Goal: Task Accomplishment & Management: Manage account settings

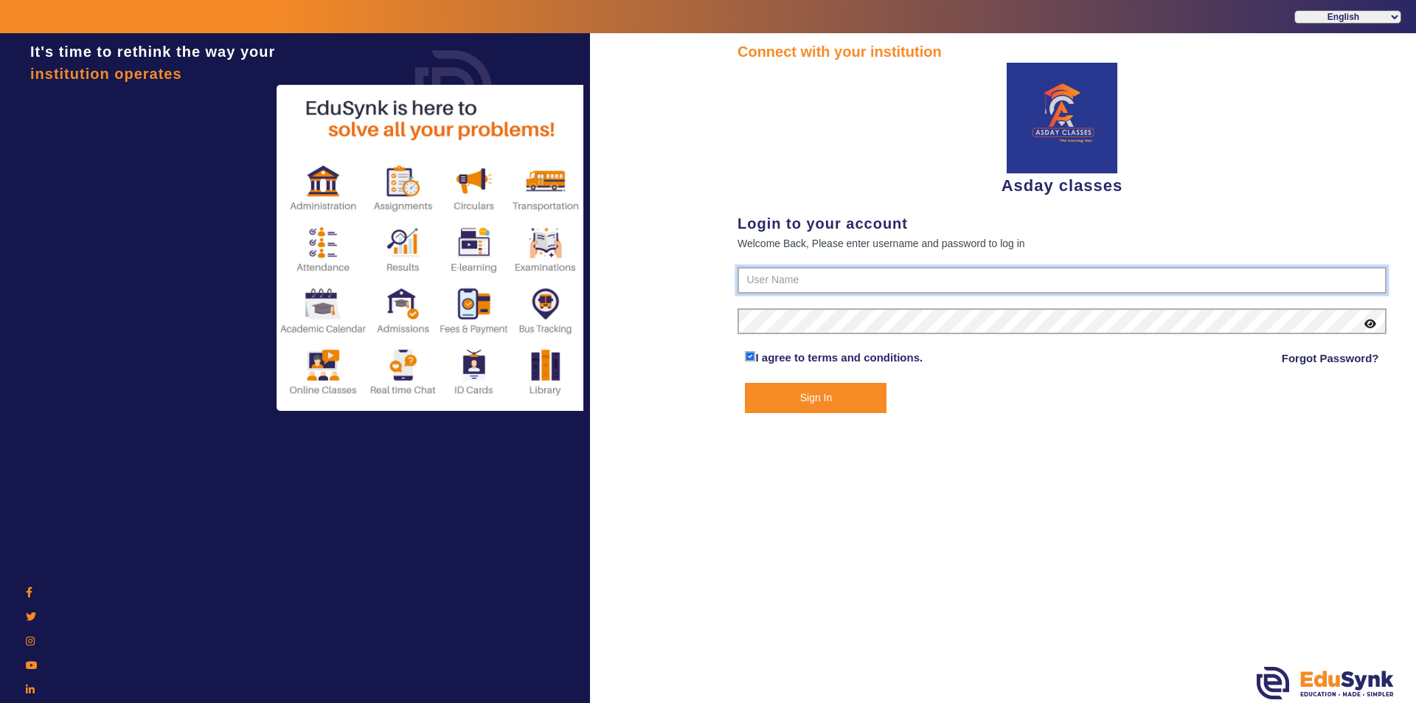
type input "7775077131"
click at [836, 400] on button "Sign In" at bounding box center [816, 398] width 142 height 30
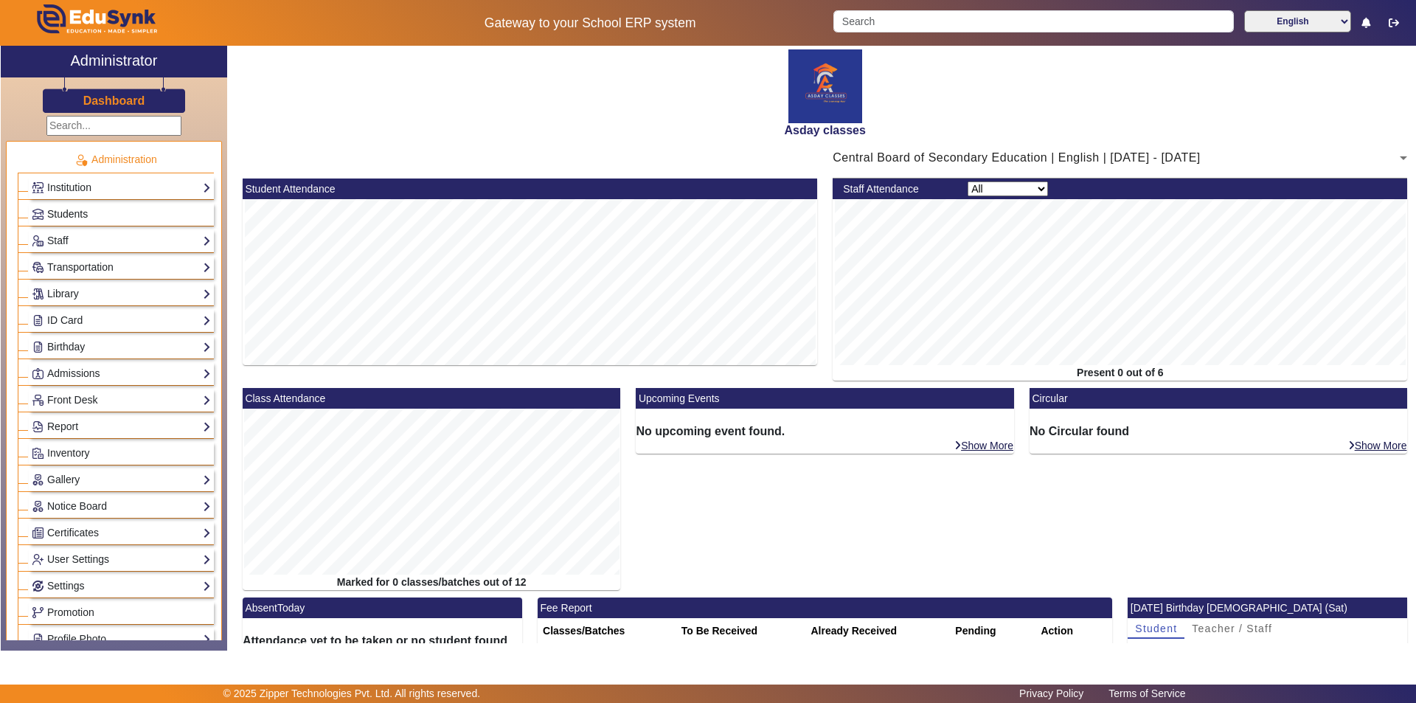
click at [145, 214] on link "Students" at bounding box center [121, 214] width 179 height 17
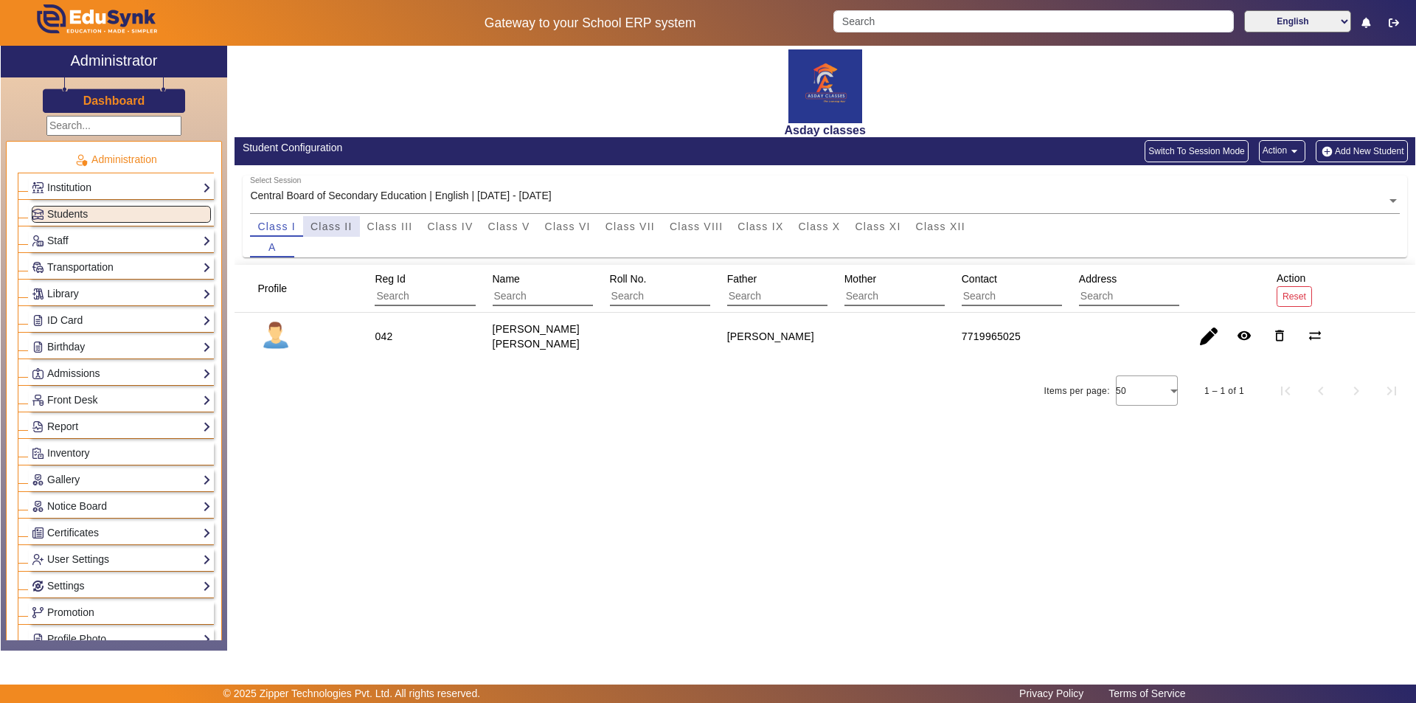
click at [346, 229] on span "Class II" at bounding box center [331, 226] width 42 height 10
click at [382, 225] on span "Class III" at bounding box center [390, 226] width 46 height 10
click at [447, 229] on span "Class IV" at bounding box center [450, 226] width 46 height 10
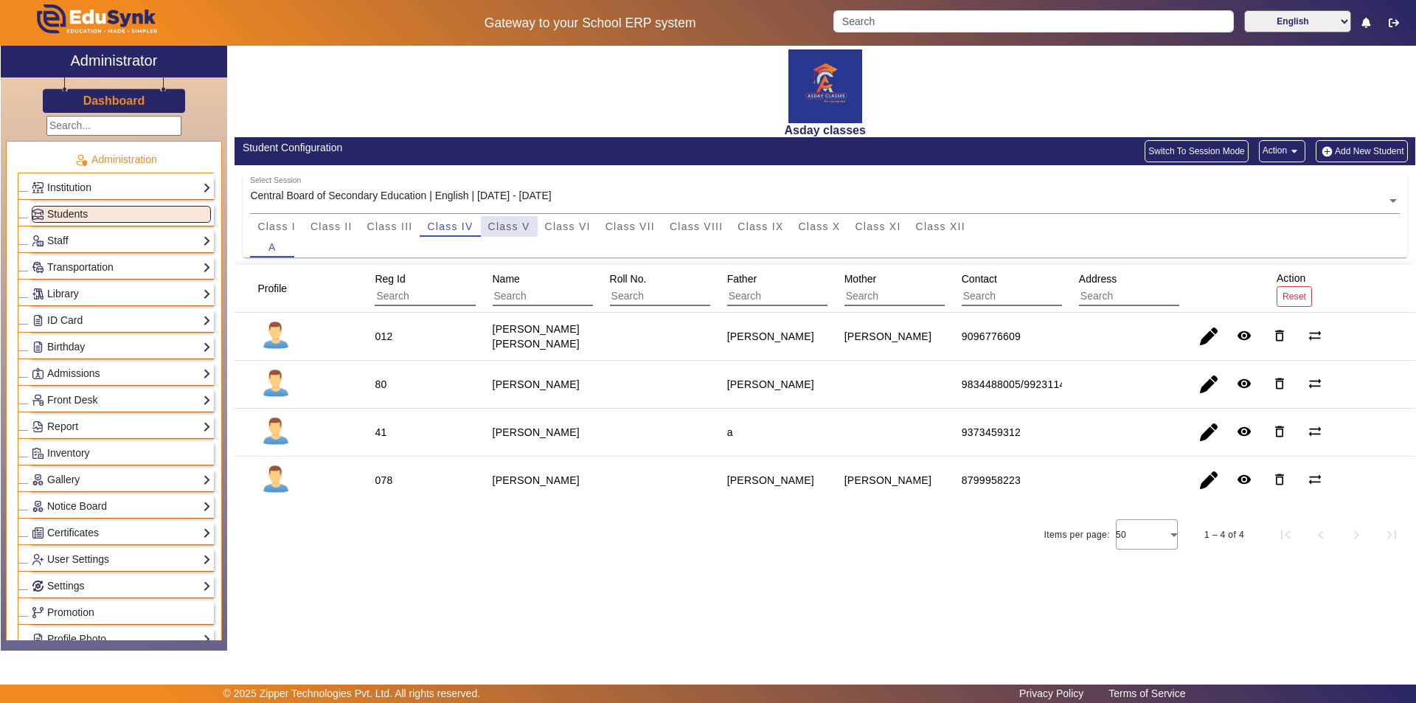
click at [508, 227] on span "Class V" at bounding box center [509, 226] width 42 height 10
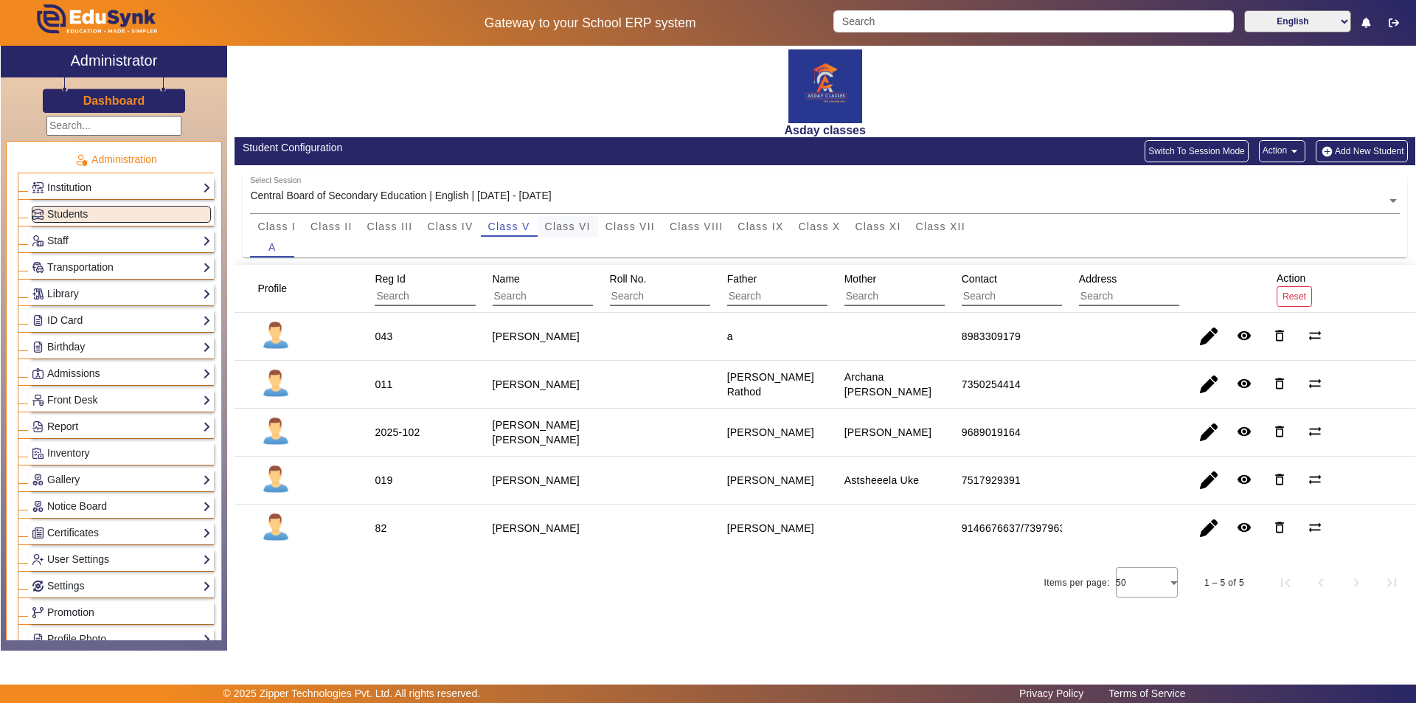
click at [578, 223] on span "Class VI" at bounding box center [568, 226] width 46 height 10
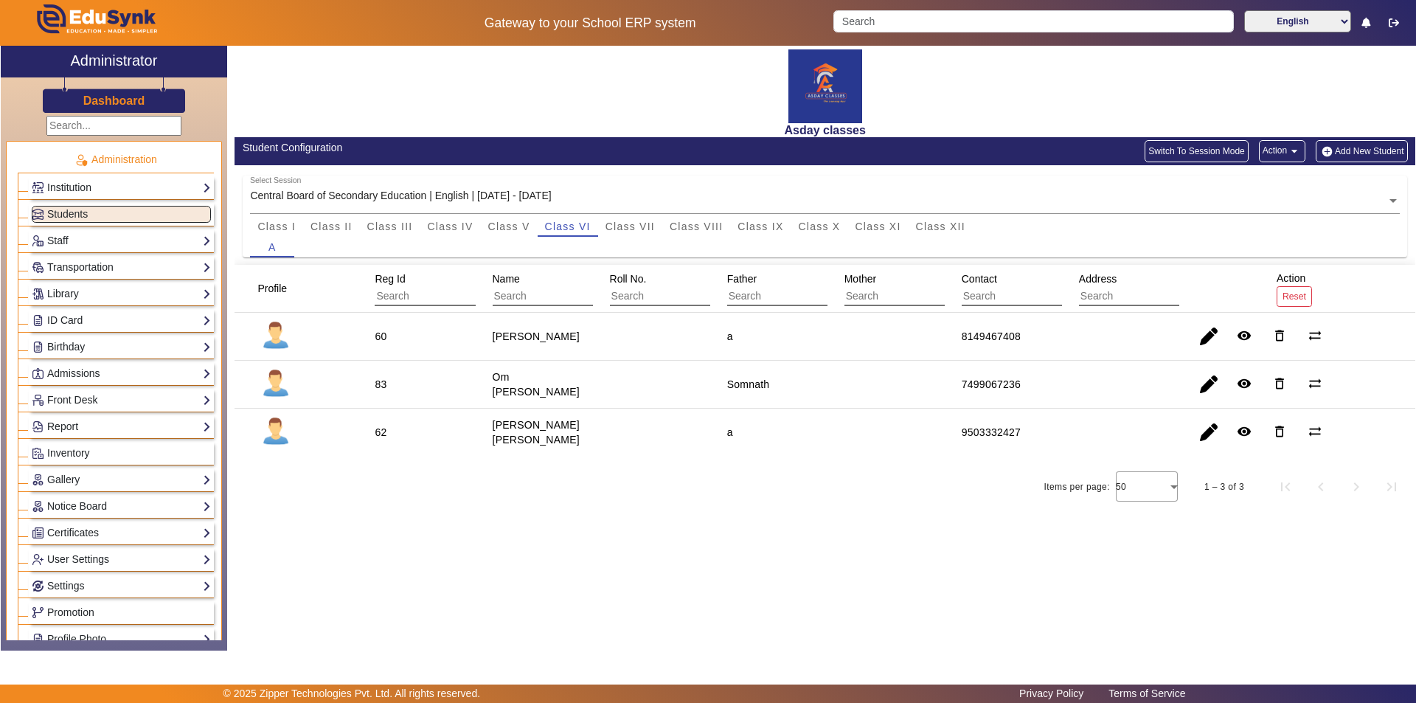
click at [751, 293] on input "text" at bounding box center [793, 296] width 132 height 19
click at [641, 227] on span "Class VII" at bounding box center [629, 226] width 49 height 10
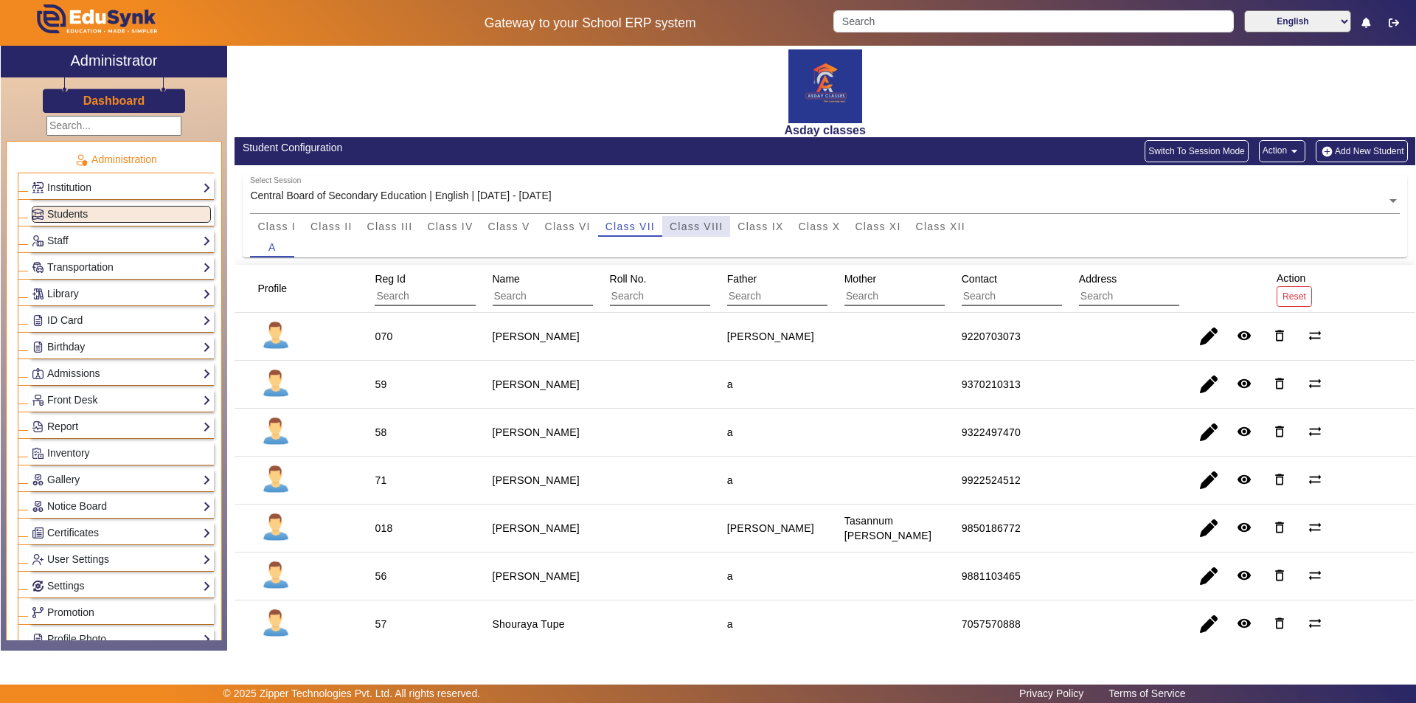
click at [691, 231] on span "Class VIII" at bounding box center [695, 226] width 53 height 10
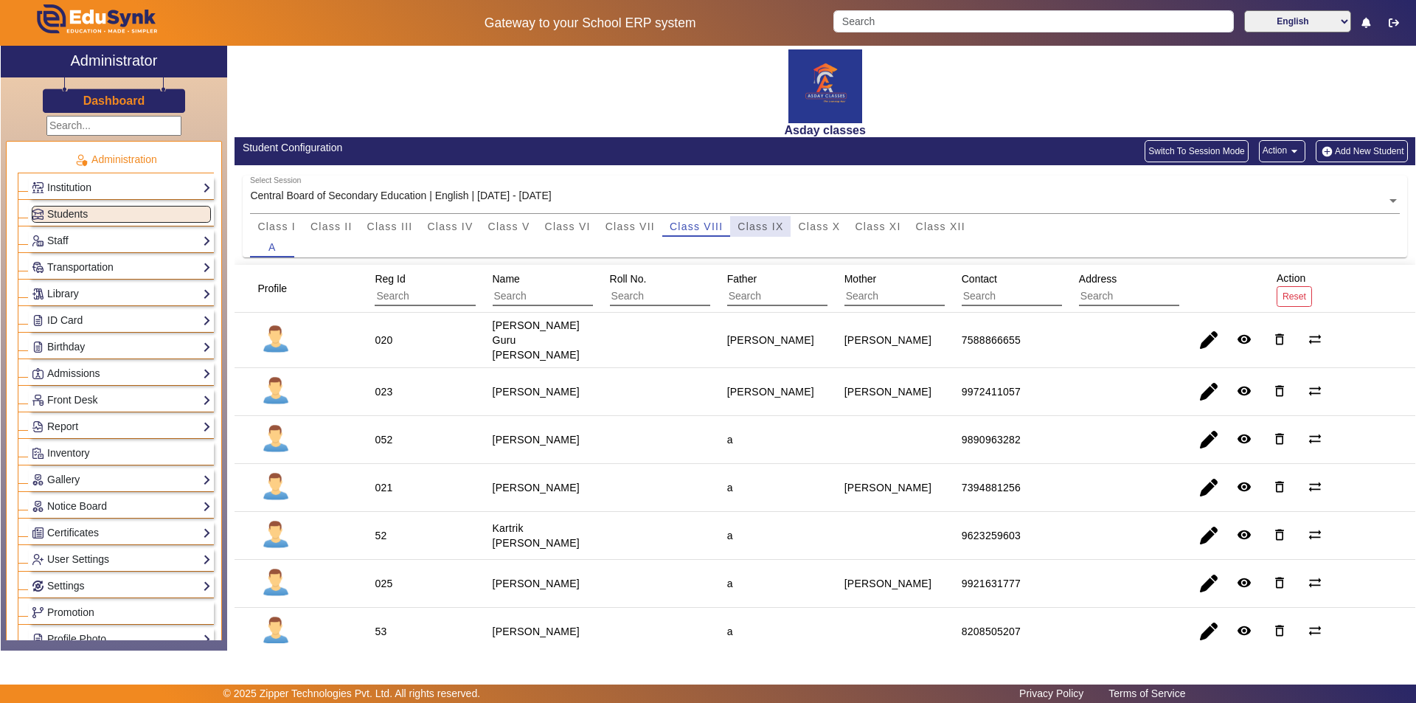
click at [758, 229] on span "Class IX" at bounding box center [760, 226] width 46 height 10
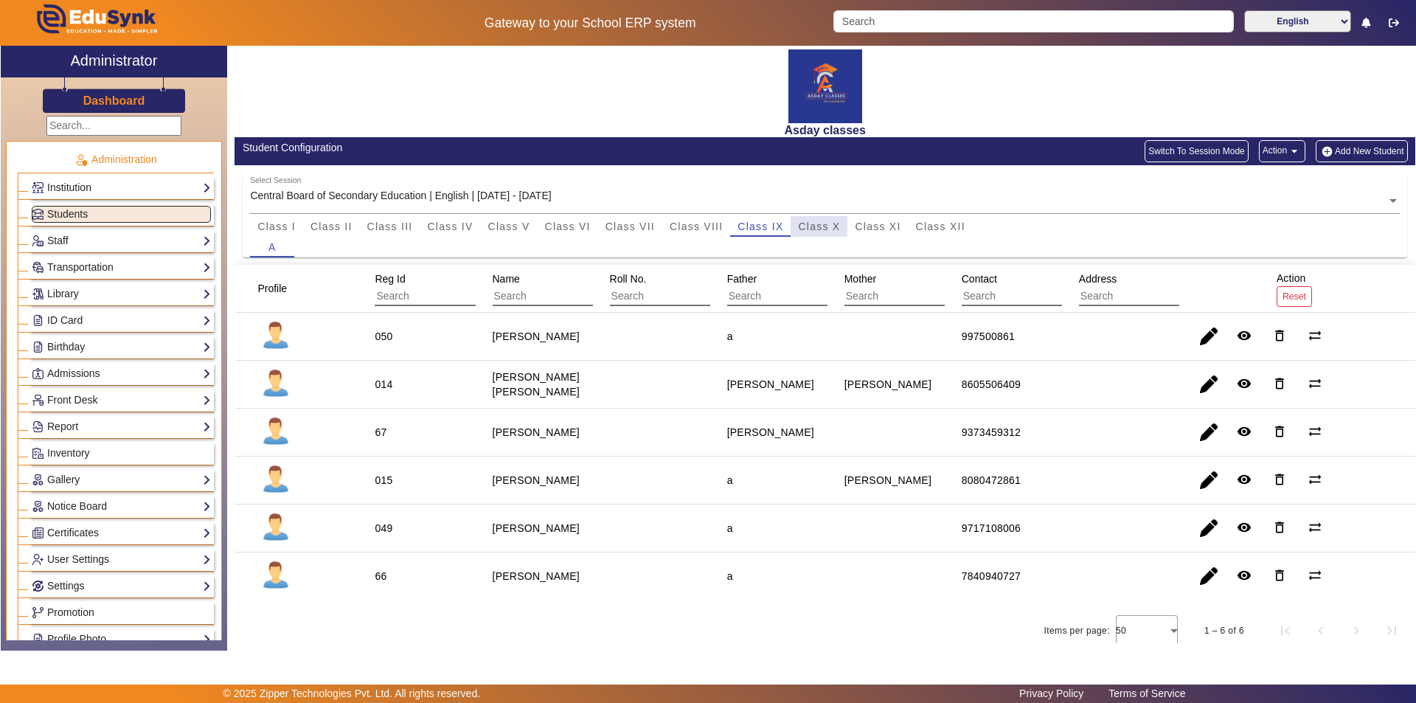
click at [814, 229] on span "Class X" at bounding box center [819, 226] width 42 height 10
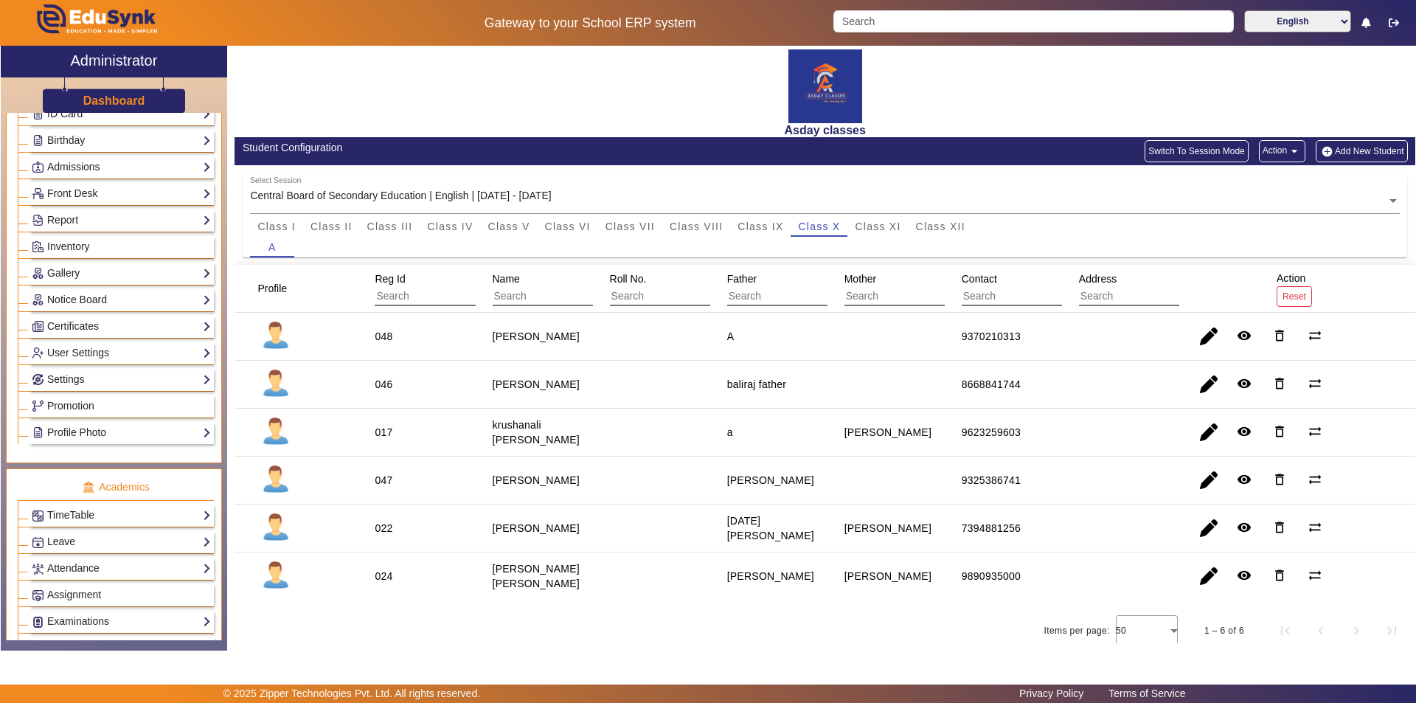
scroll to position [547, 0]
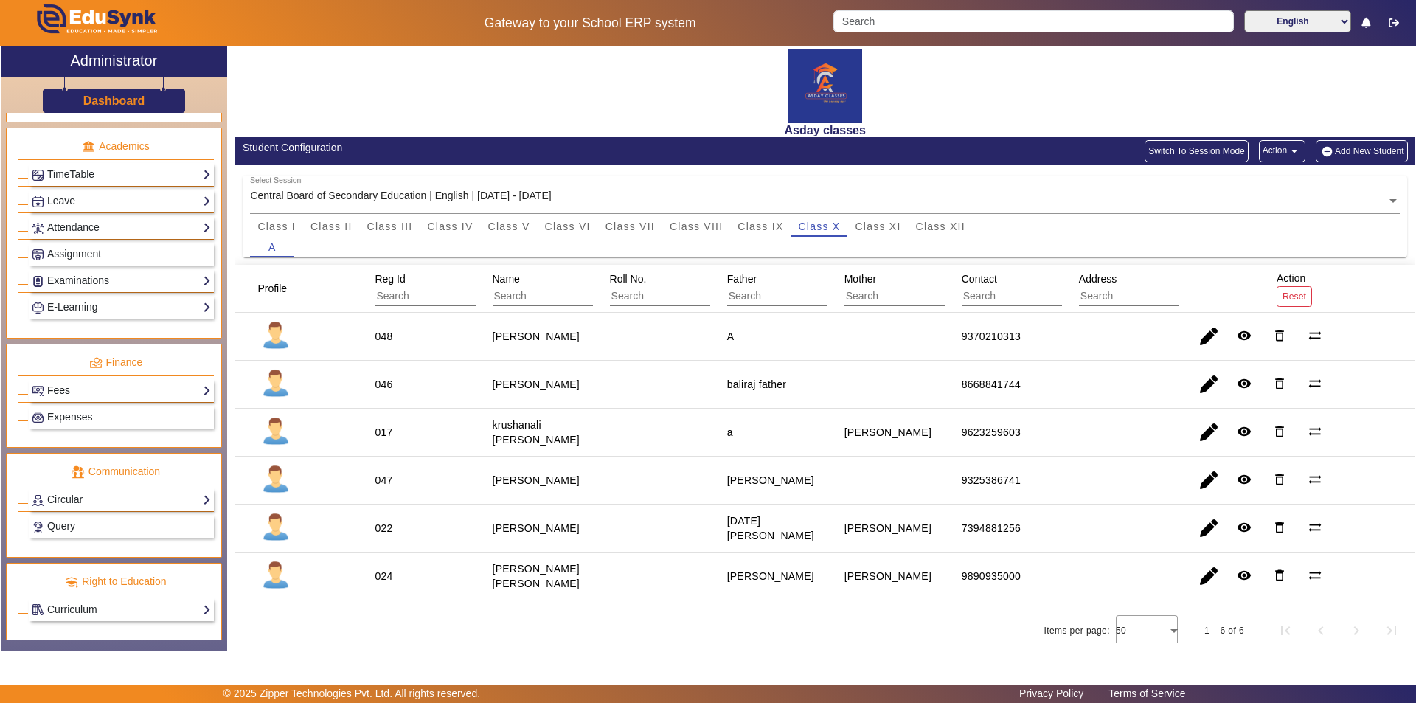
click at [102, 392] on link "Fees" at bounding box center [121, 390] width 179 height 17
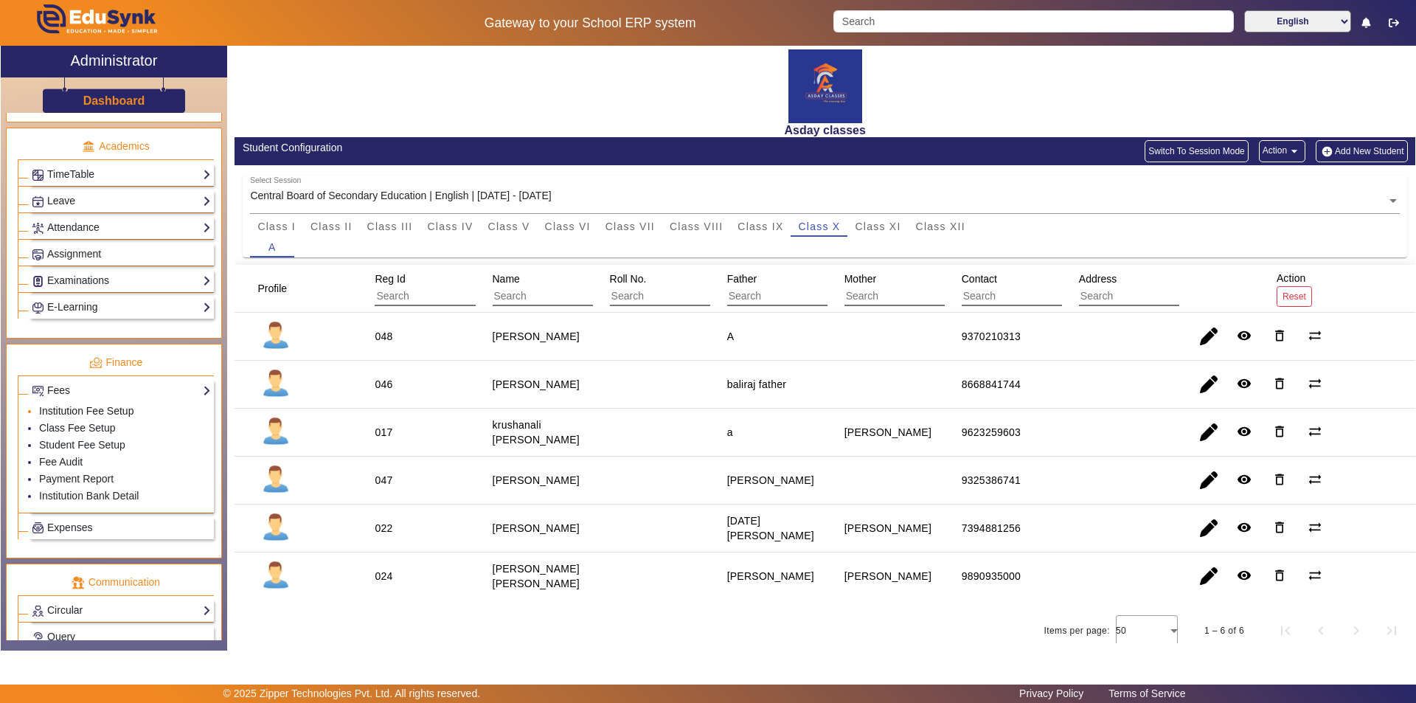
click at [103, 408] on link "Institution Fee Setup" at bounding box center [86, 411] width 94 height 12
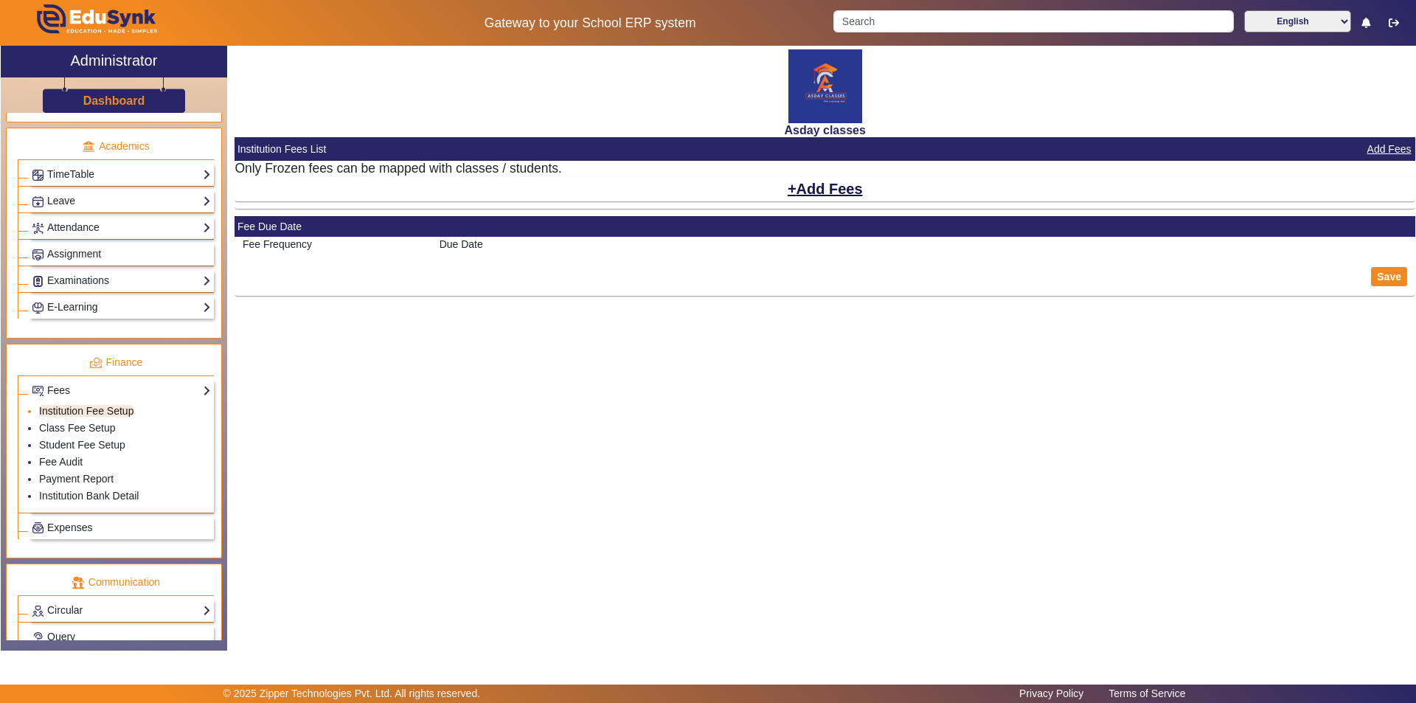
select select "10"
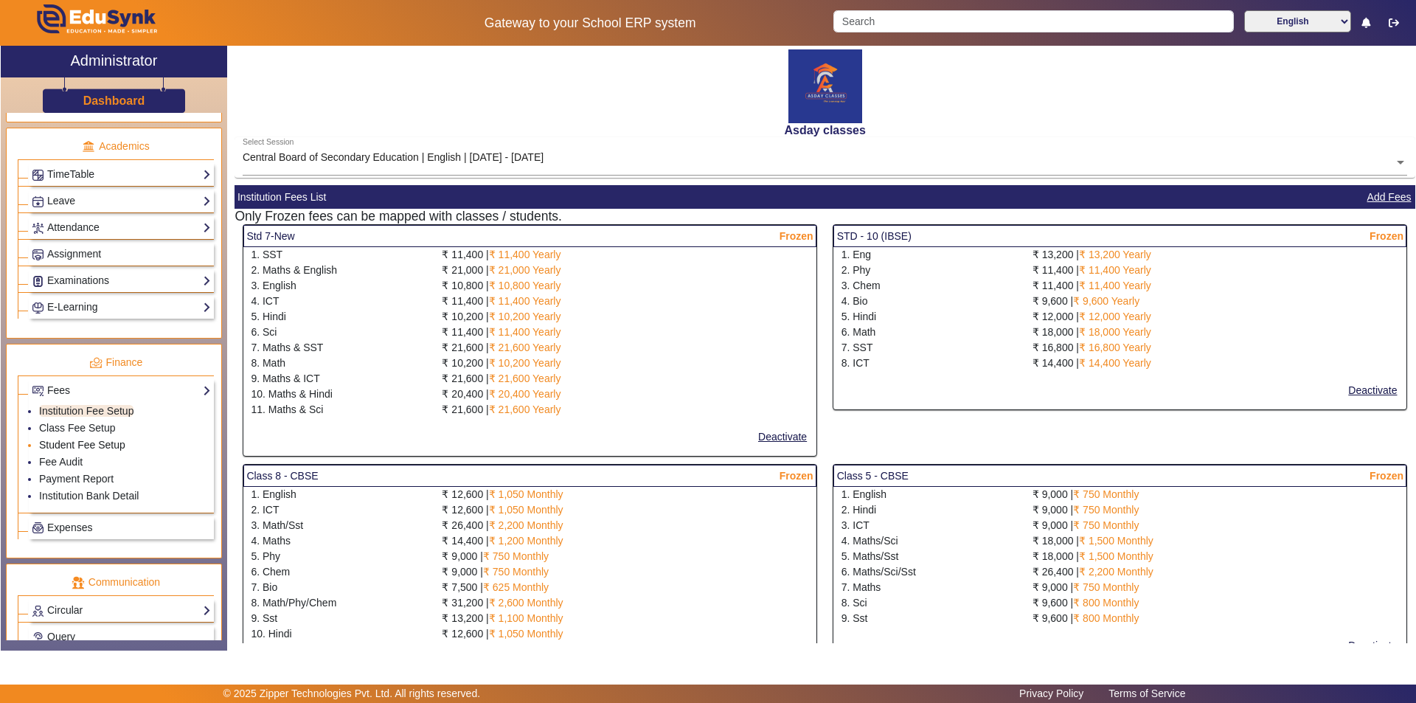
click at [116, 443] on link "Student Fee Setup" at bounding box center [82, 445] width 86 height 12
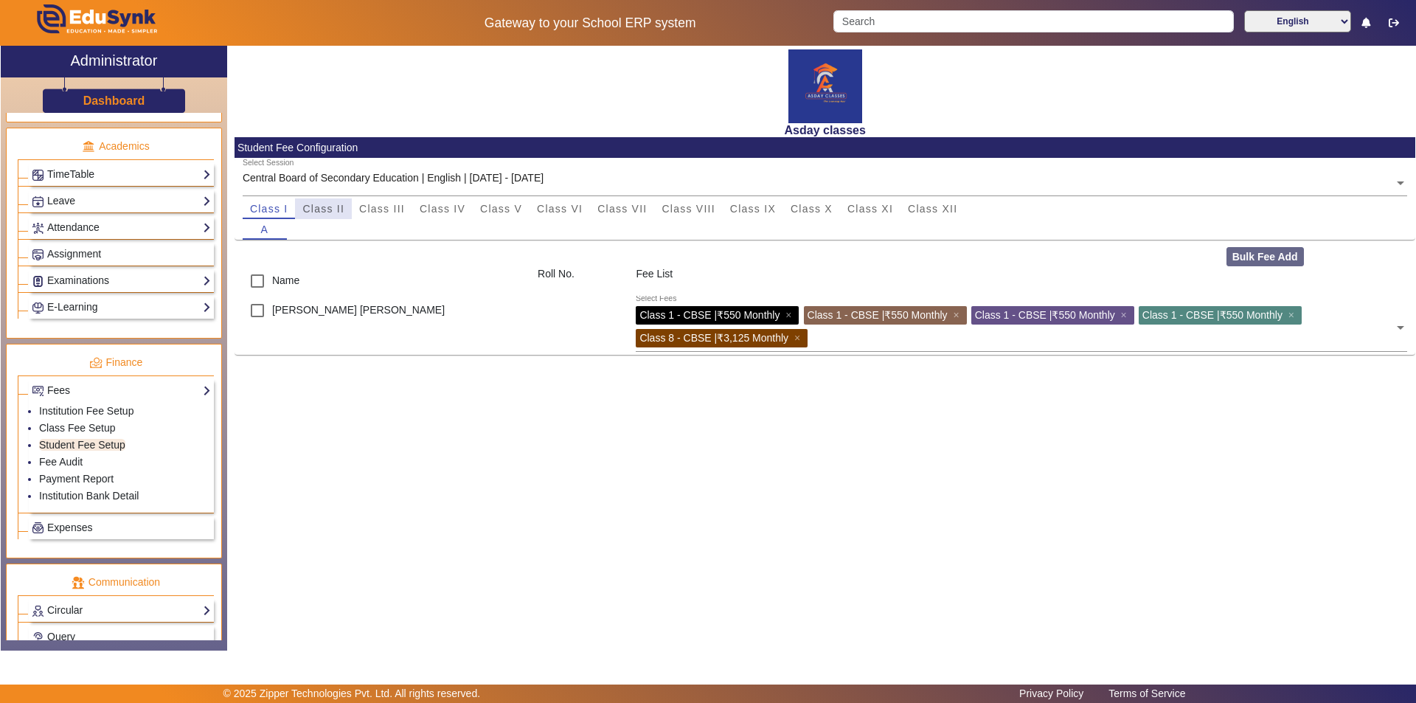
click at [335, 207] on span "Class II" at bounding box center [323, 208] width 42 height 10
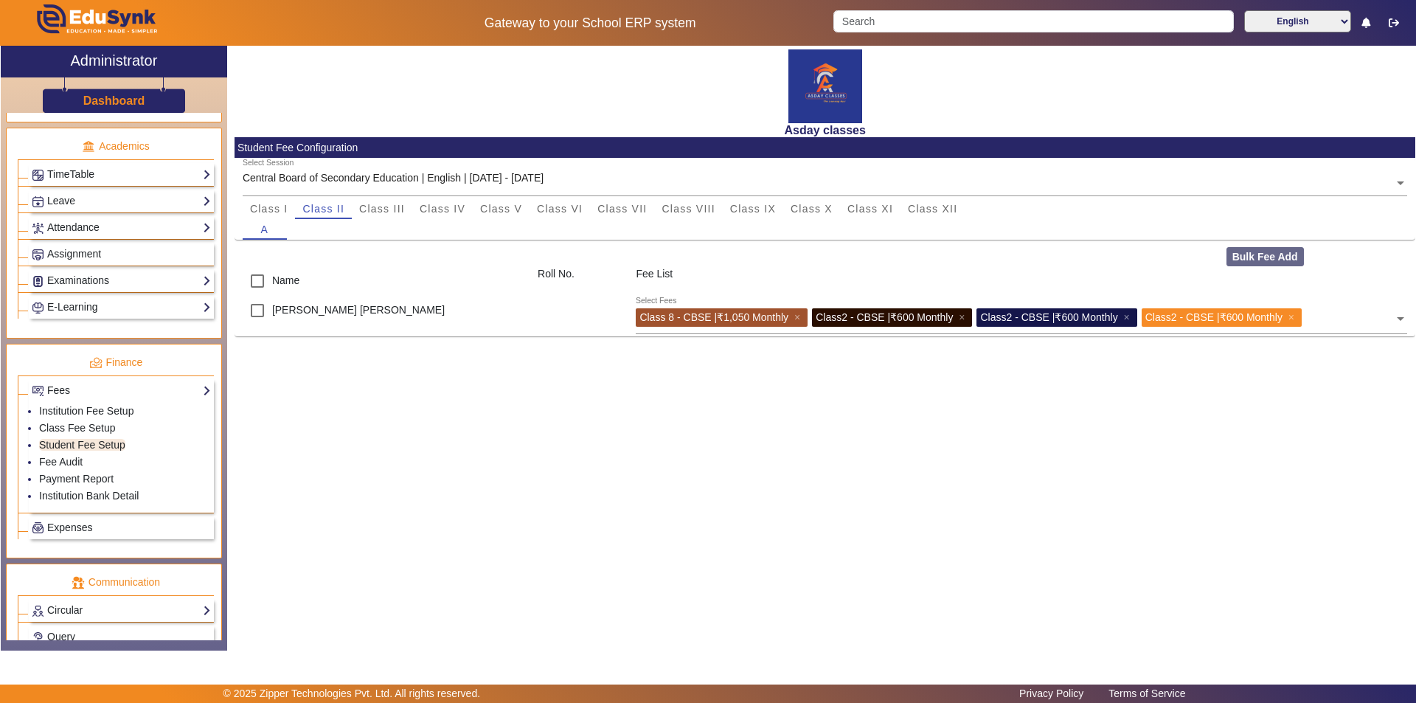
click at [506, 483] on div "Asday classes Student Fee Configuration Select Session Central Board of Seconda…" at bounding box center [821, 340] width 1188 height 589
click at [375, 215] on span "Class III" at bounding box center [382, 208] width 46 height 21
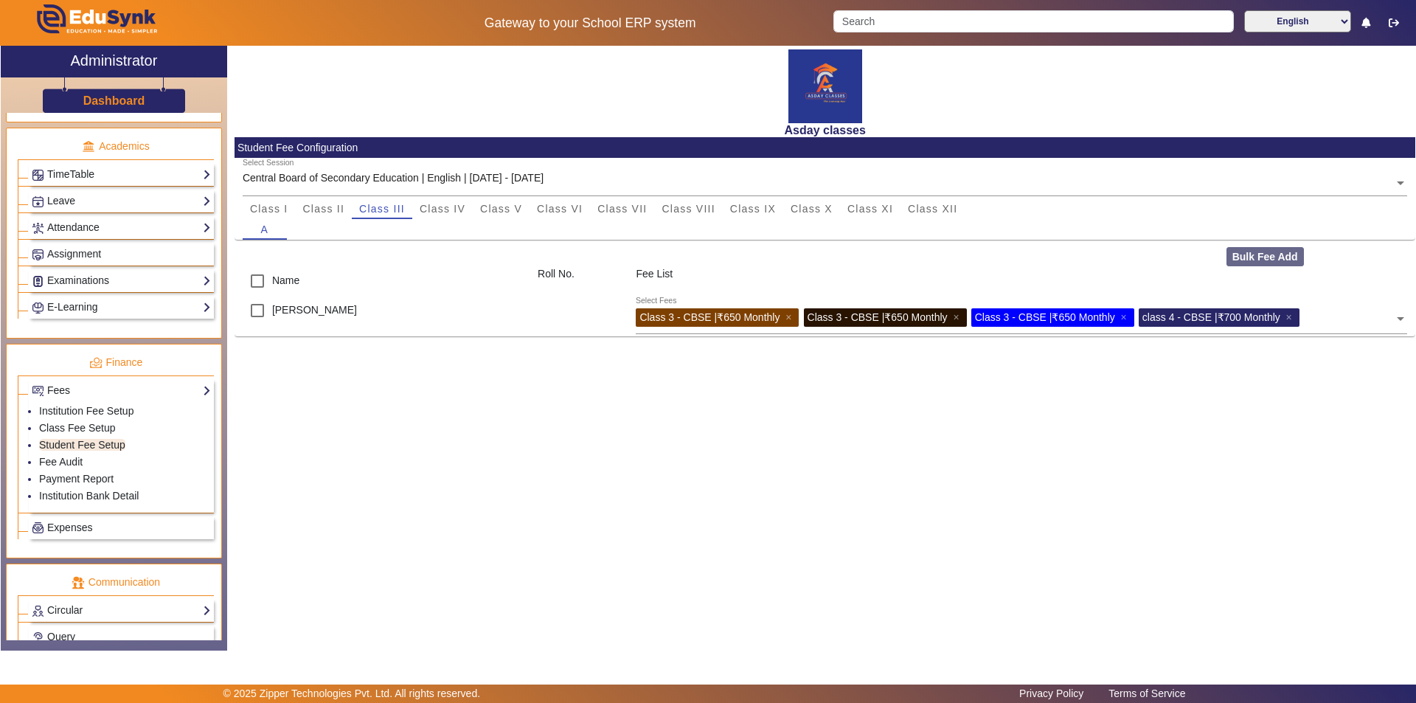
click at [535, 410] on div "Asday classes Student Fee Configuration Select Session Central Board of Seconda…" at bounding box center [821, 340] width 1188 height 589
click at [448, 207] on span "Class IV" at bounding box center [442, 208] width 46 height 10
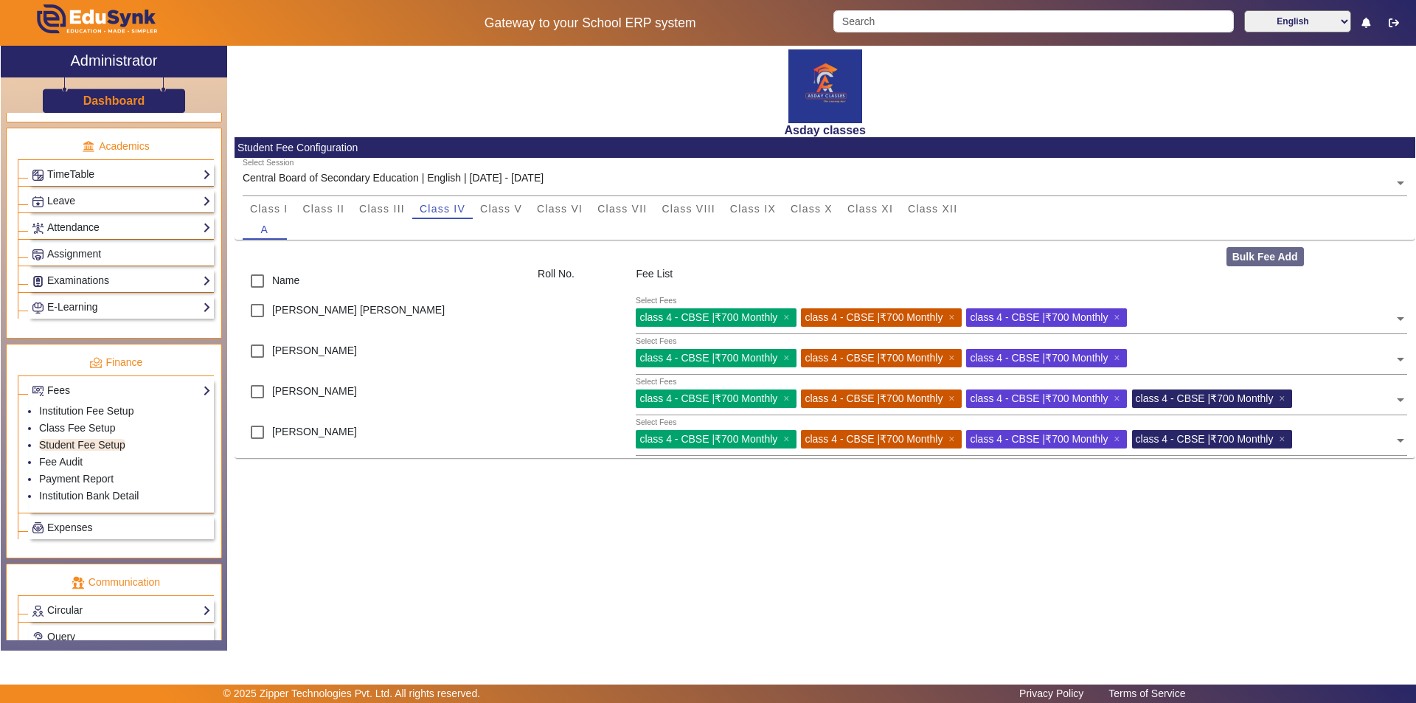
click at [618, 592] on div "Asday classes Student Fee Configuration Select Session Central Board of Seconda…" at bounding box center [821, 340] width 1188 height 589
click at [508, 209] on span "Class V" at bounding box center [501, 208] width 42 height 10
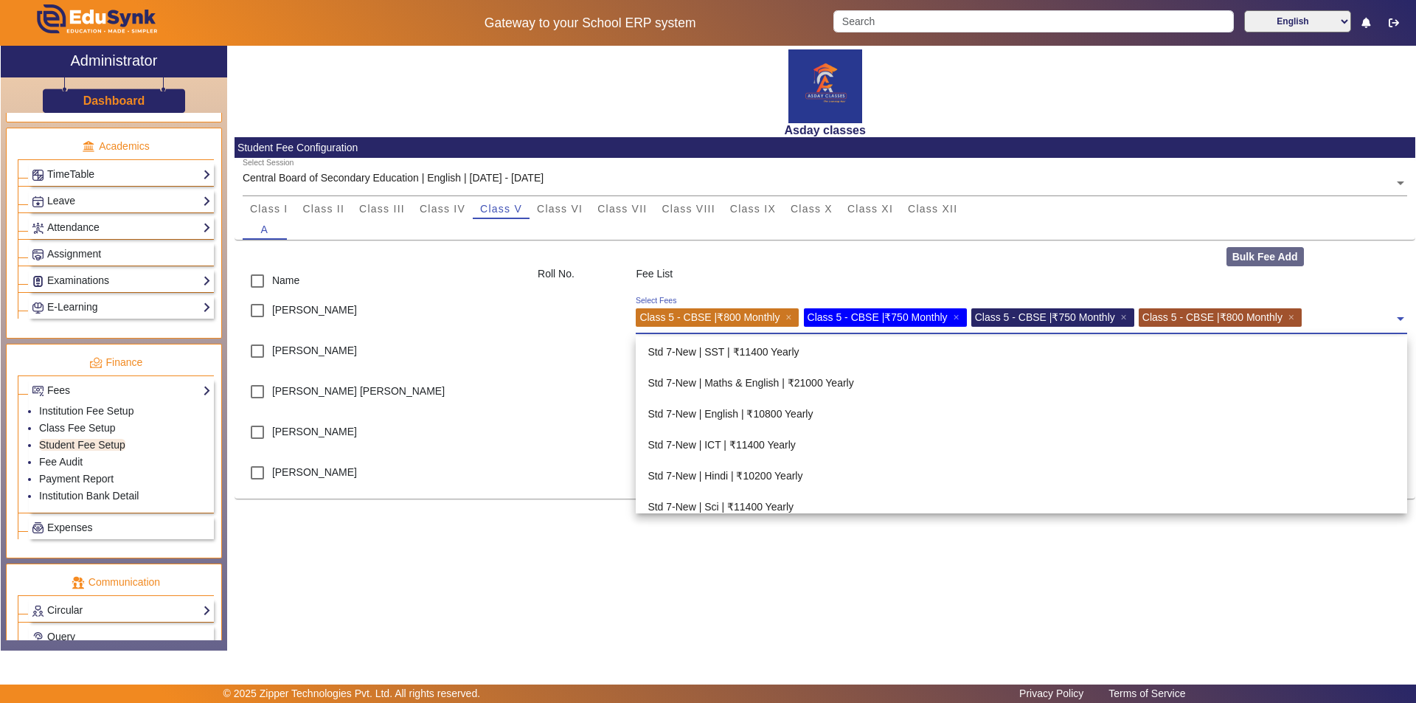
scroll to position [1208, 0]
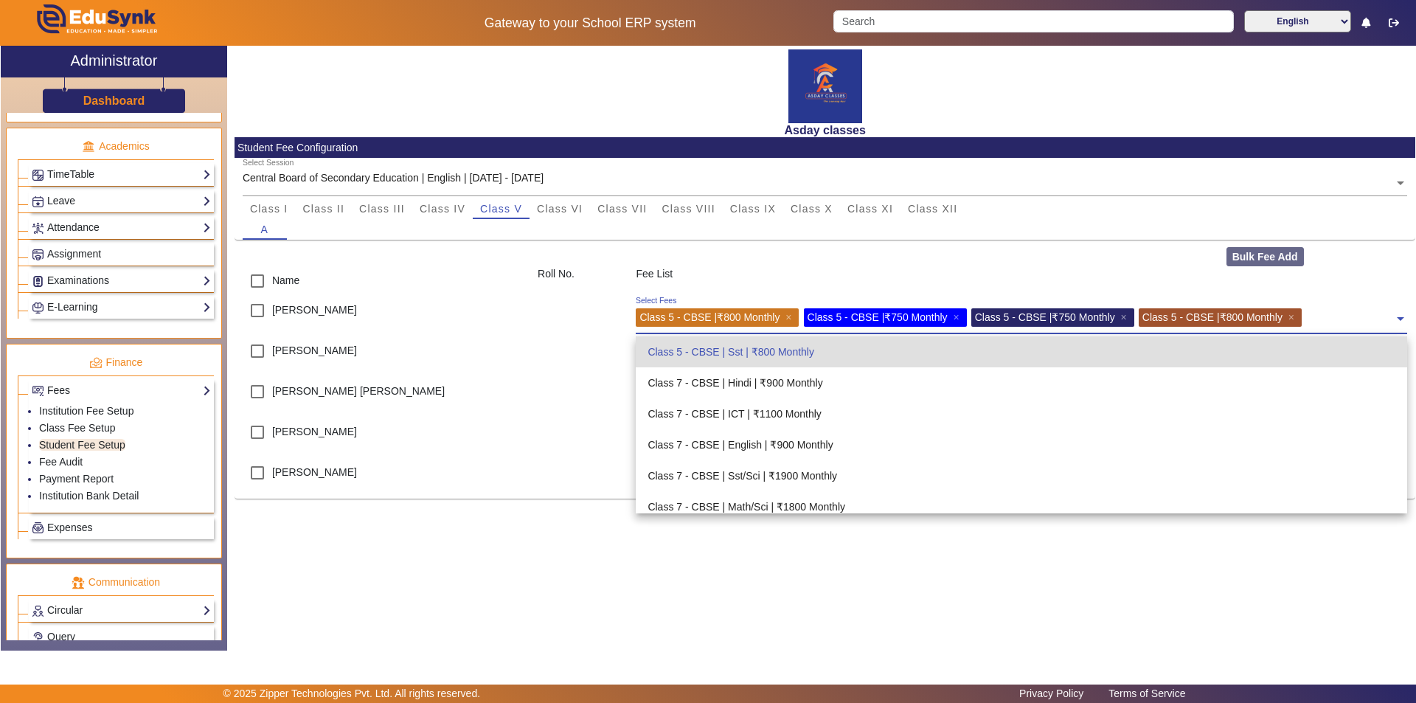
drag, startPoint x: 933, startPoint y: 316, endPoint x: 1015, endPoint y: 304, distance: 82.7
click at [1015, 304] on div "Select Fees Class 5 - CBSE | ₹800 Monthly × Class 5 - CBSE | ₹750 Monthly × Cla…" at bounding box center [1015, 315] width 758 height 33
click at [933, 400] on div "Class 7 - CBSE | ICT | ₹1100 Monthly" at bounding box center [1021, 413] width 771 height 31
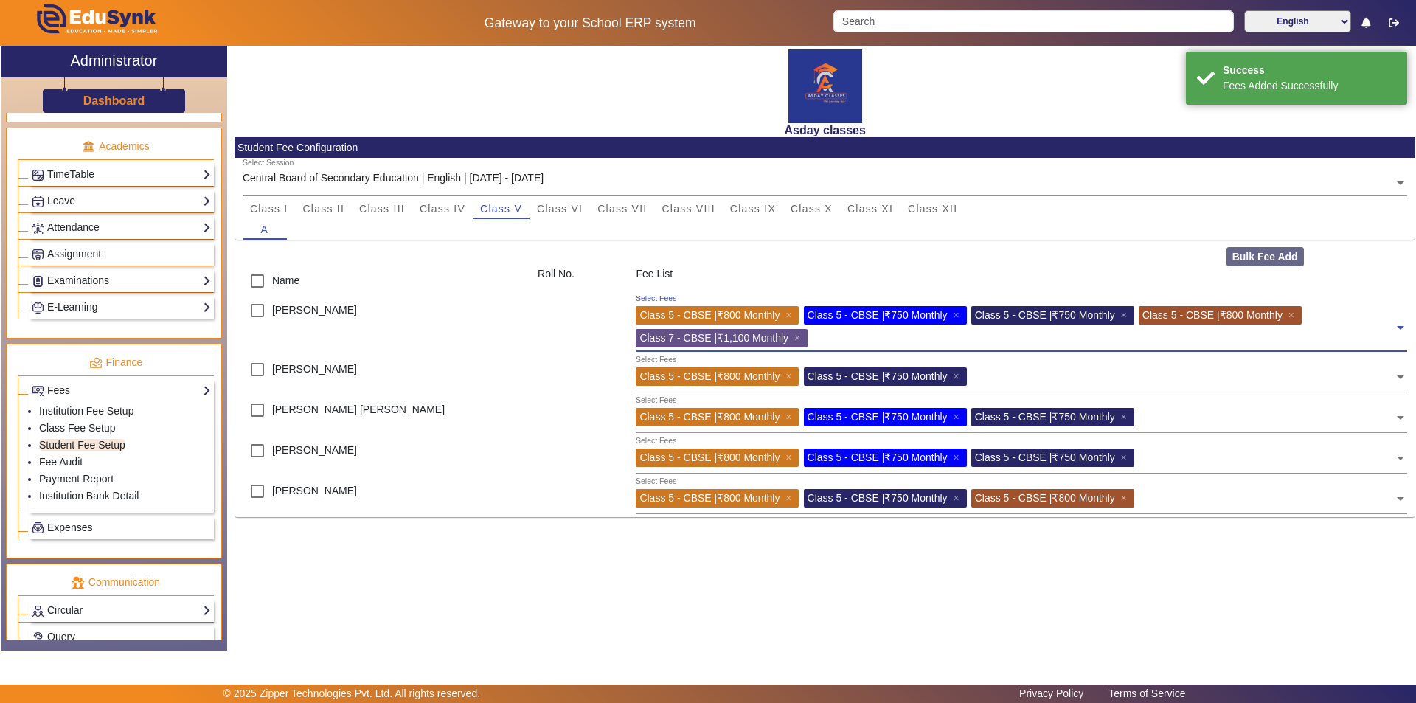
click at [906, 580] on div "Asday classes Student Fee Configuration Select Session Central Board of Seconda…" at bounding box center [821, 340] width 1188 height 589
click at [803, 338] on span "×" at bounding box center [799, 338] width 10 height 12
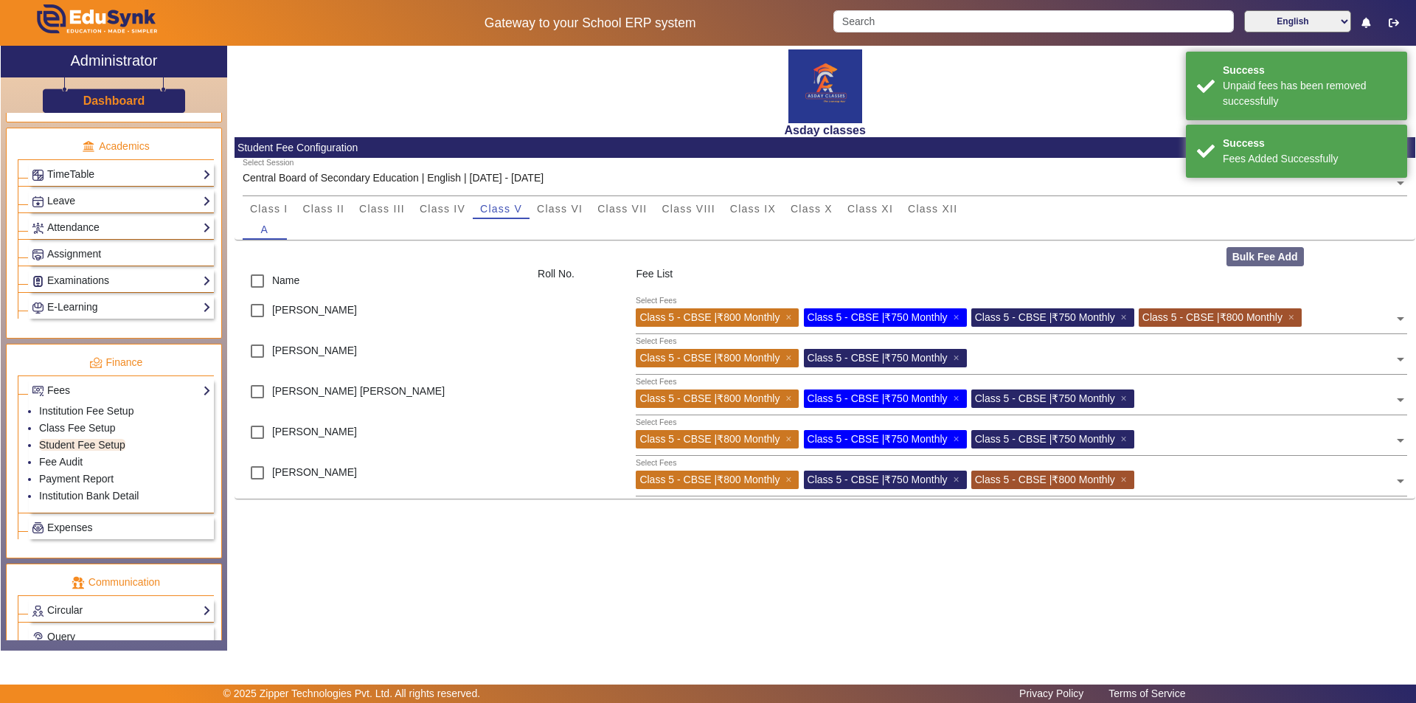
click at [790, 564] on div "Asday classes Student Fee Configuration Select Session Central Board of Seconda…" at bounding box center [821, 340] width 1188 height 589
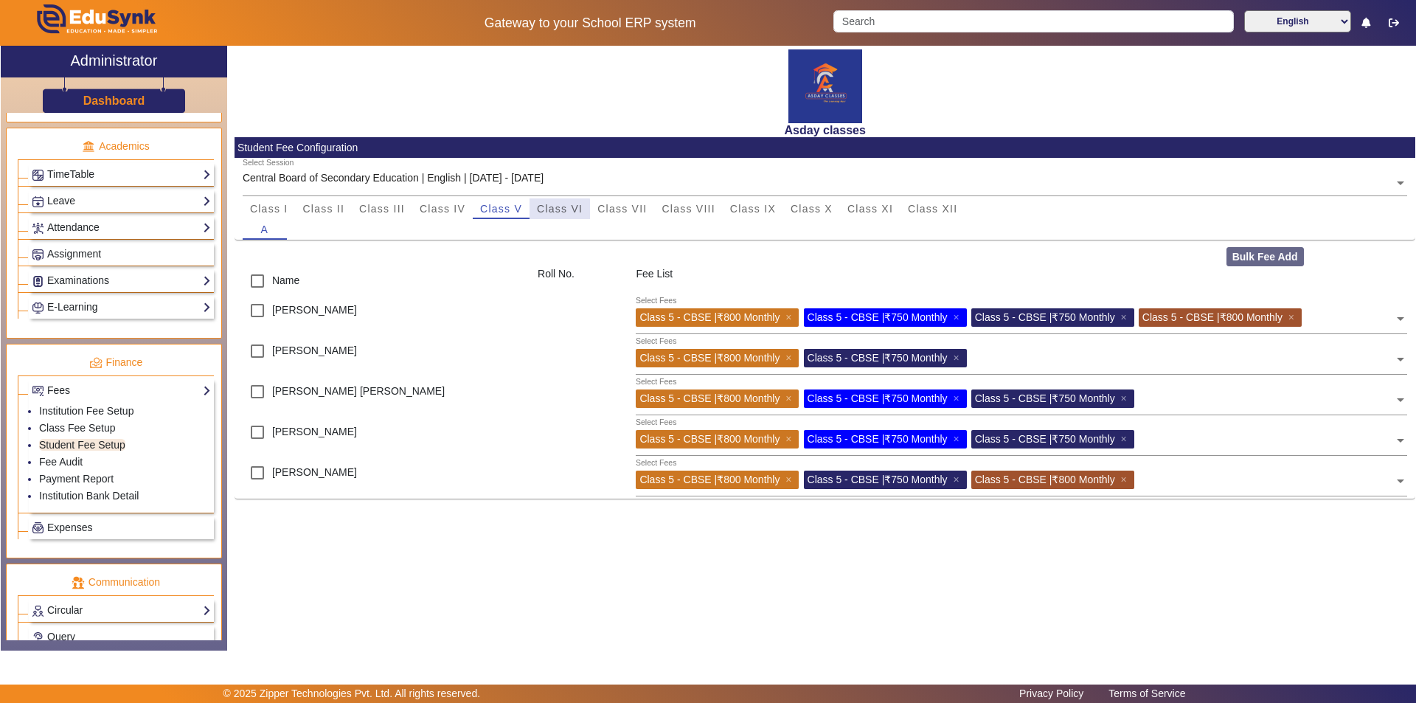
click at [551, 210] on span "Class VI" at bounding box center [560, 208] width 46 height 10
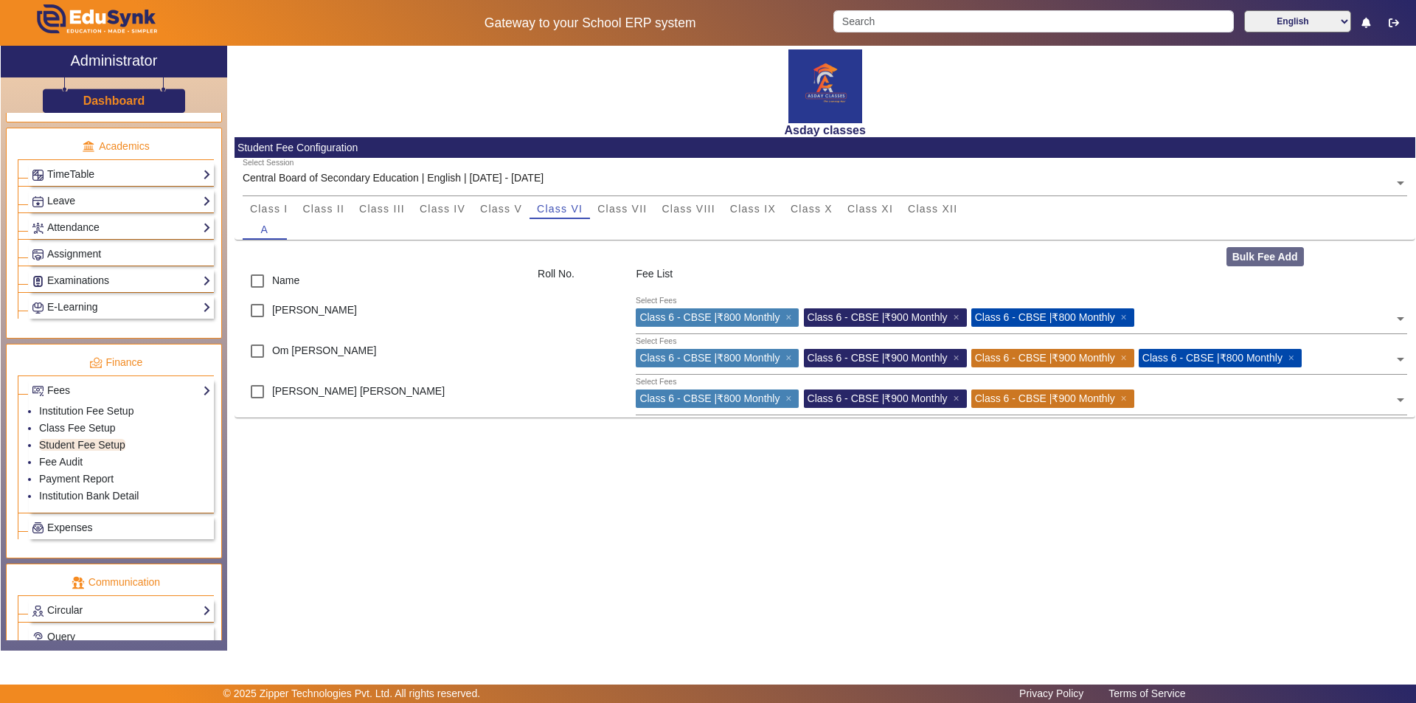
click at [678, 501] on div "Asday classes Student Fee Configuration Select Session Central Board of Seconda…" at bounding box center [821, 340] width 1188 height 589
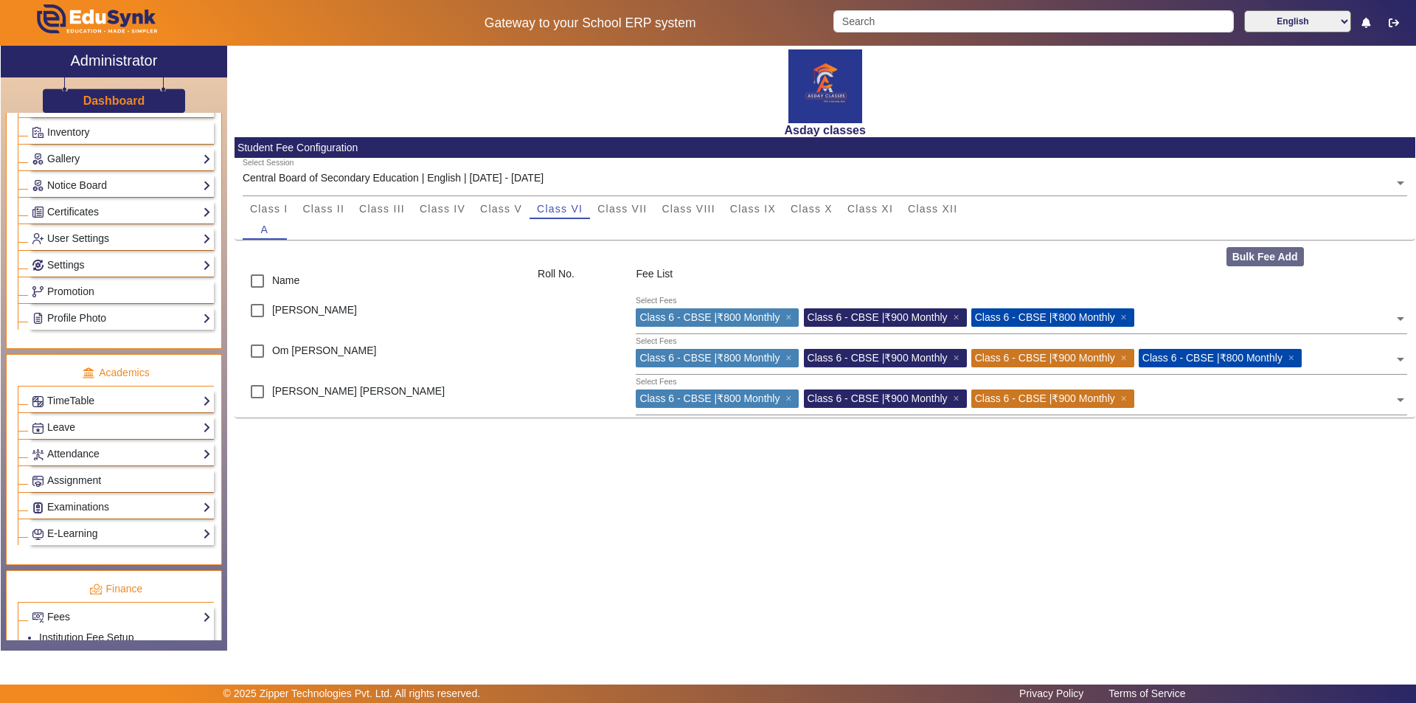
scroll to position [658, 0]
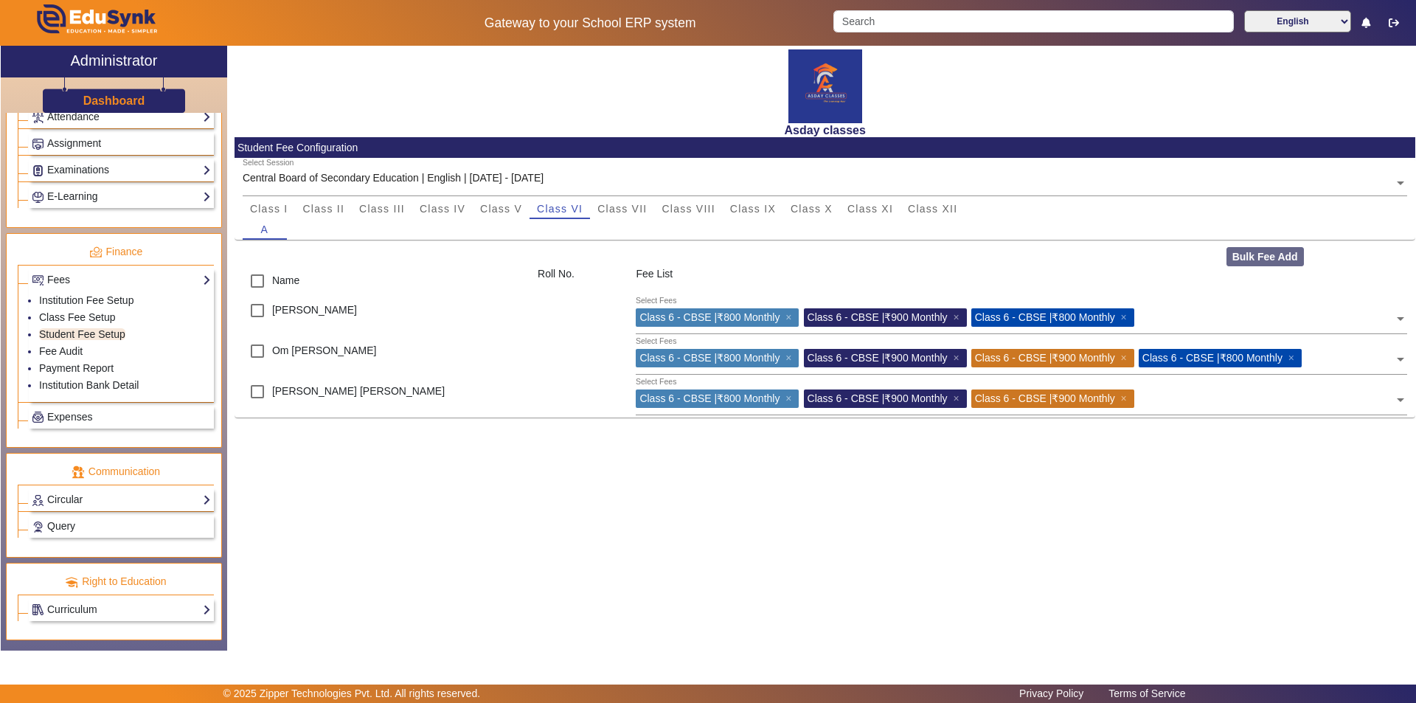
click at [476, 476] on div "Asday classes Student Fee Configuration Select Session Central Board of Seconda…" at bounding box center [821, 340] width 1188 height 589
click at [639, 515] on div "Asday classes Student Fee Configuration Select Session Central Board of Seconda…" at bounding box center [821, 340] width 1188 height 589
click at [68, 349] on link "Fee Audit" at bounding box center [60, 351] width 43 height 12
click at [72, 335] on link "Student Fee Setup" at bounding box center [82, 334] width 86 height 12
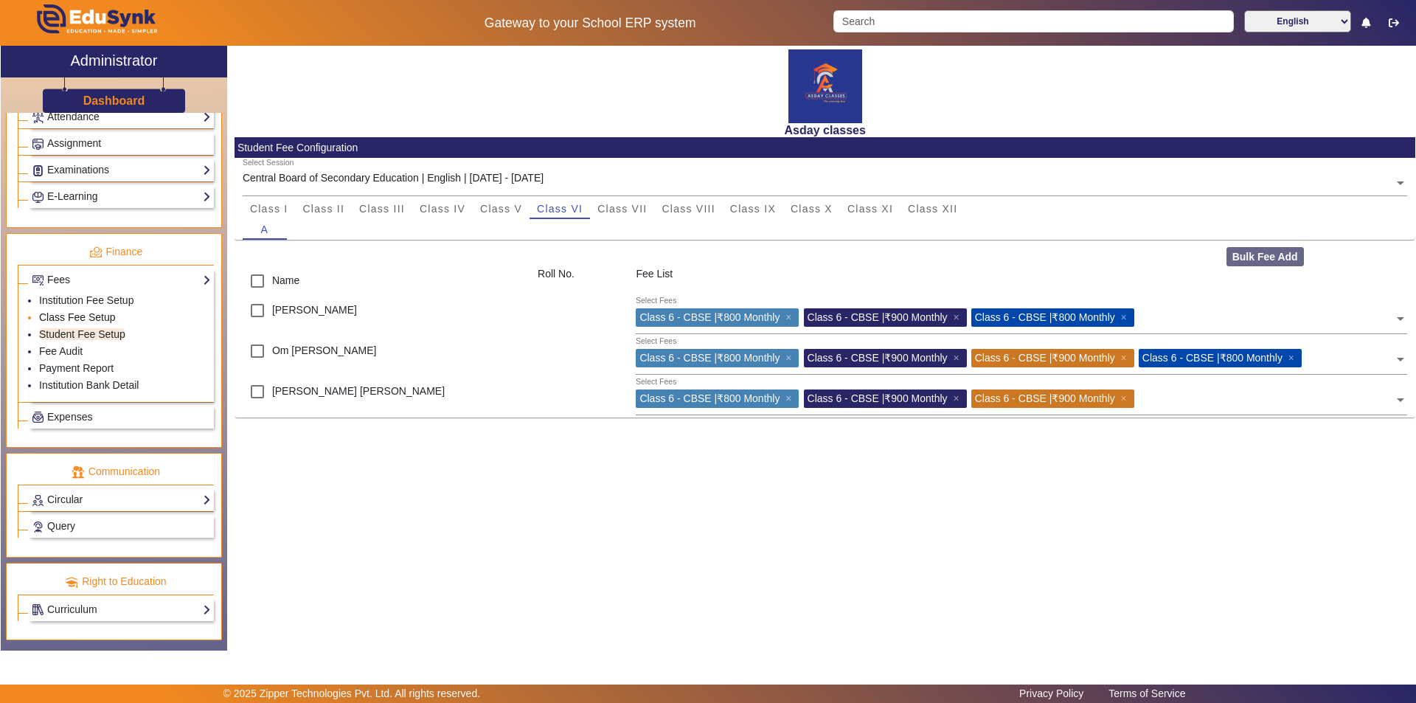
click at [91, 314] on link "Class Fee Setup" at bounding box center [77, 317] width 77 height 12
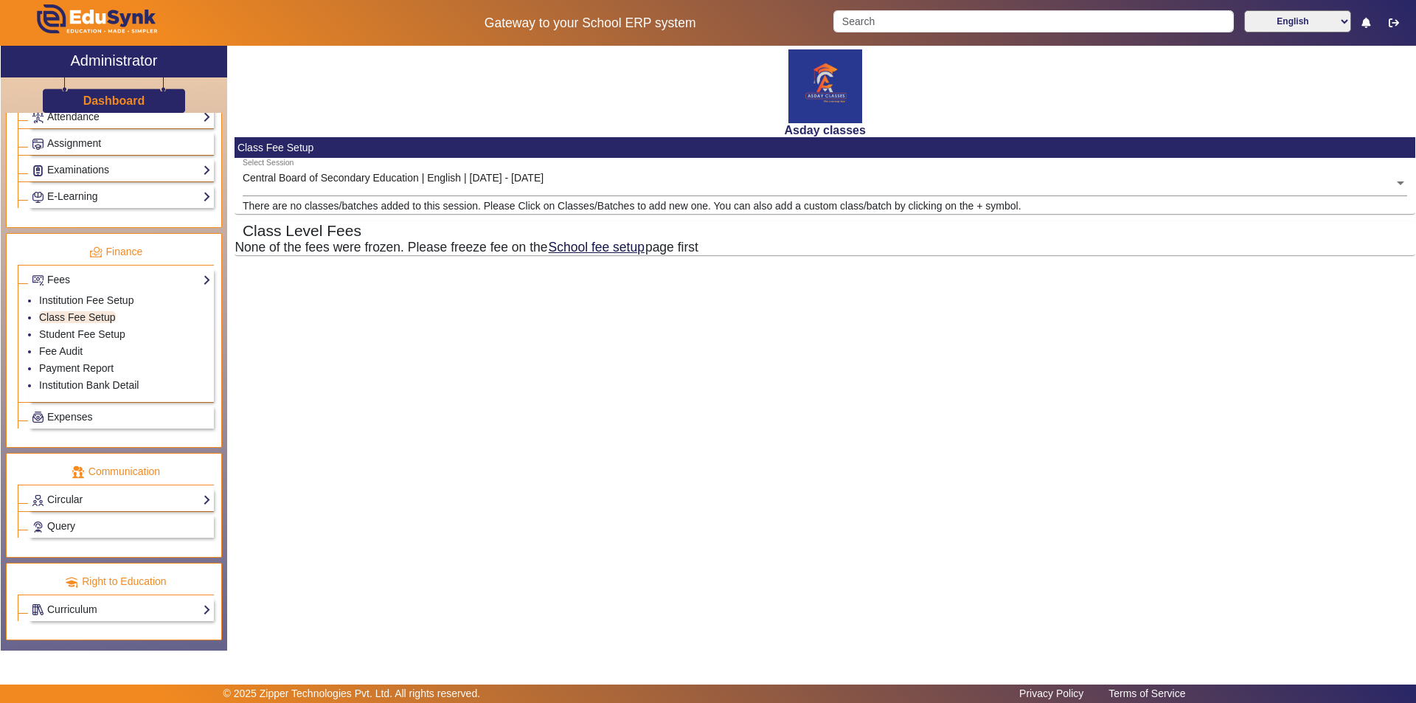
click at [379, 465] on div "Asday classes Class Fee Setup Select Session Central Board of Secondary Educati…" at bounding box center [821, 340] width 1188 height 589
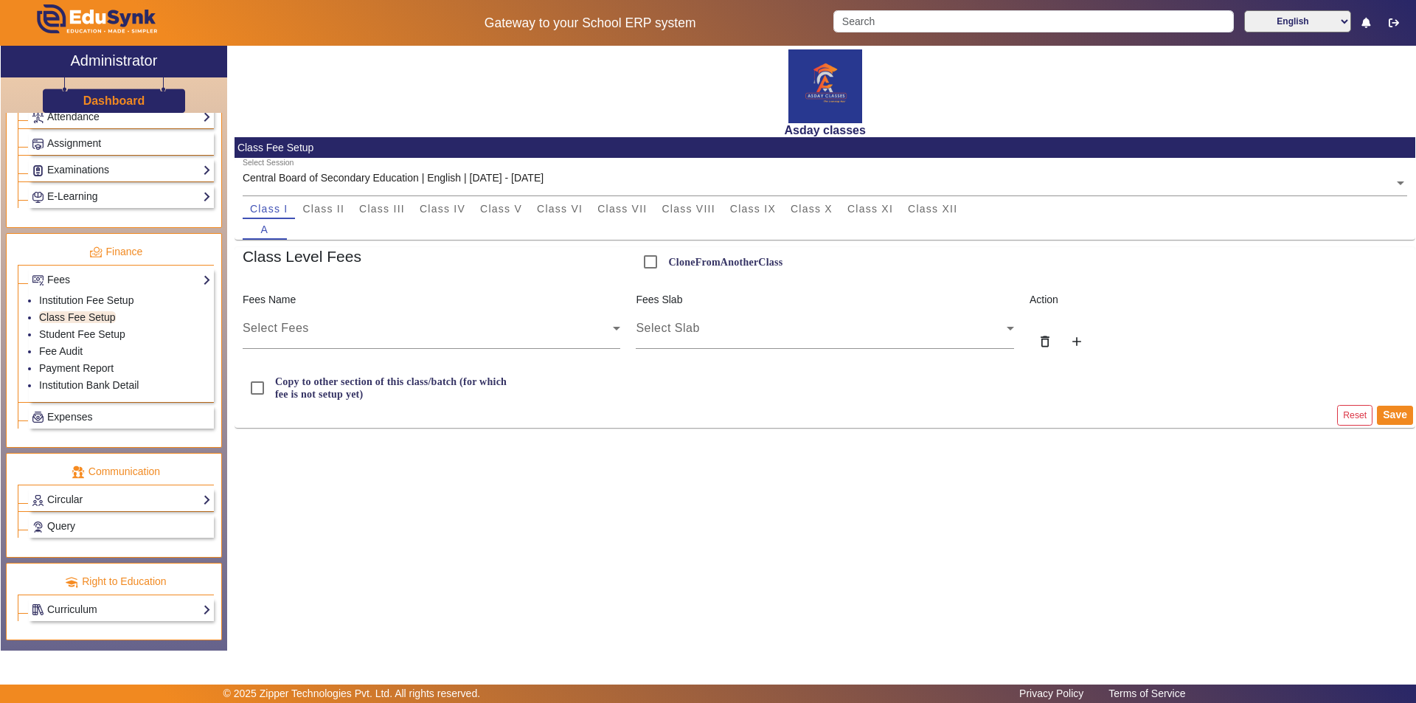
drag, startPoint x: 661, startPoint y: 522, endPoint x: 515, endPoint y: 426, distance: 175.2
click at [656, 514] on div "Asday classes Class Fee Setup Select Session Central Board of Secondary Educati…" at bounding box center [821, 340] width 1188 height 589
click at [75, 346] on link "Fee Audit" at bounding box center [60, 351] width 43 height 12
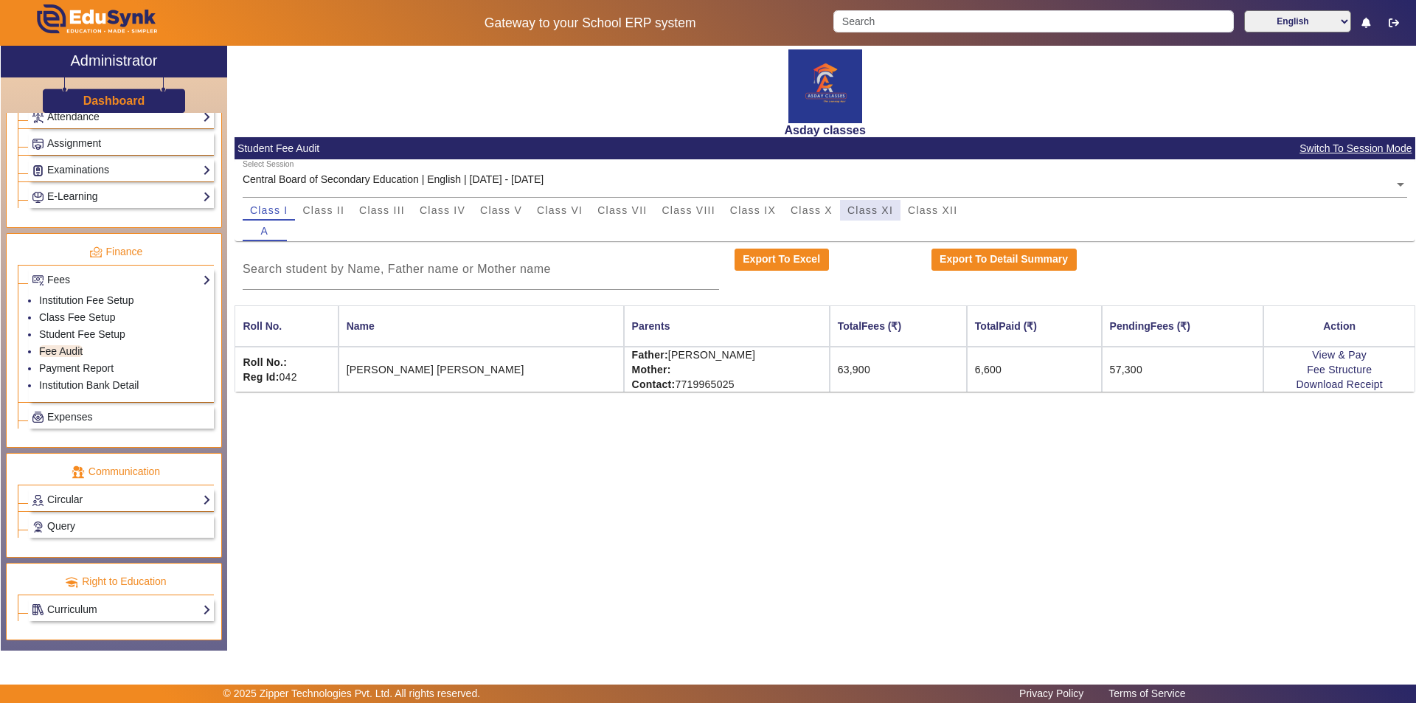
click at [880, 207] on span "Class XI" at bounding box center [870, 210] width 46 height 10
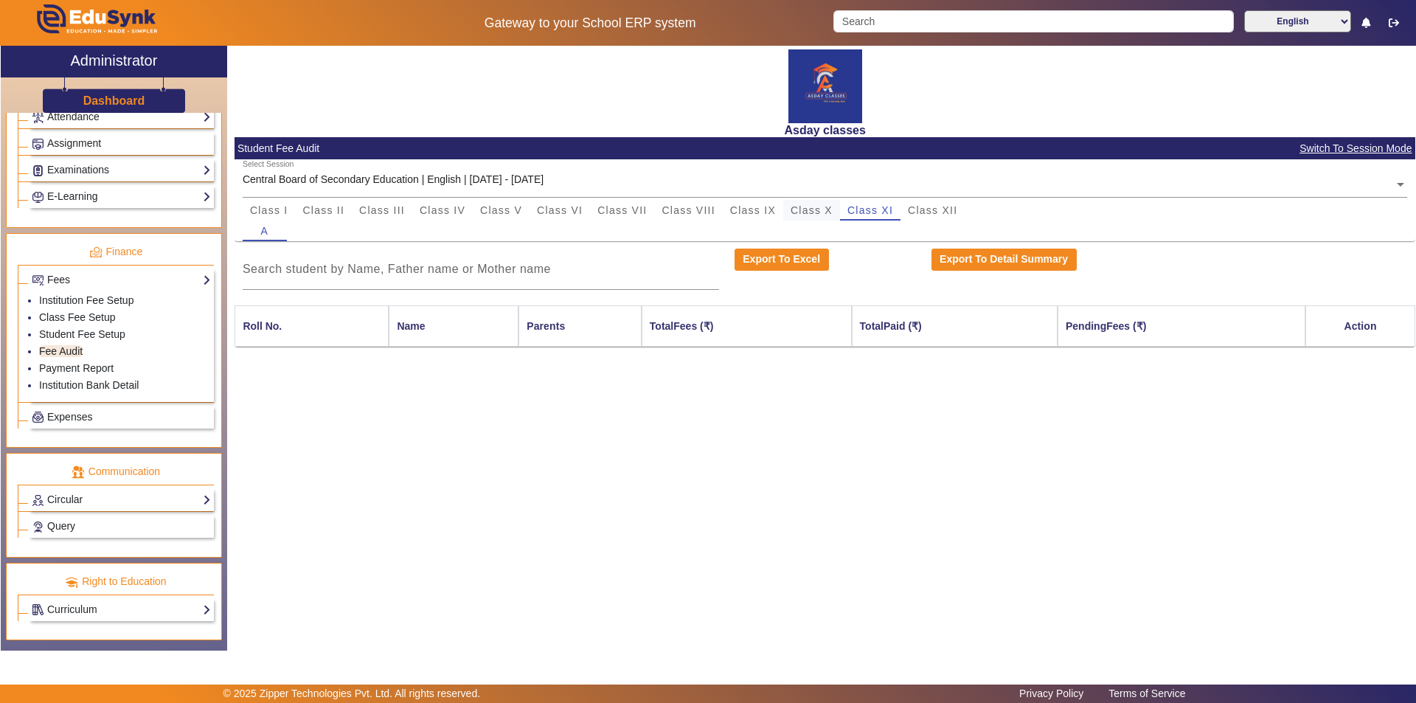
click at [810, 208] on span "Class X" at bounding box center [811, 210] width 42 height 10
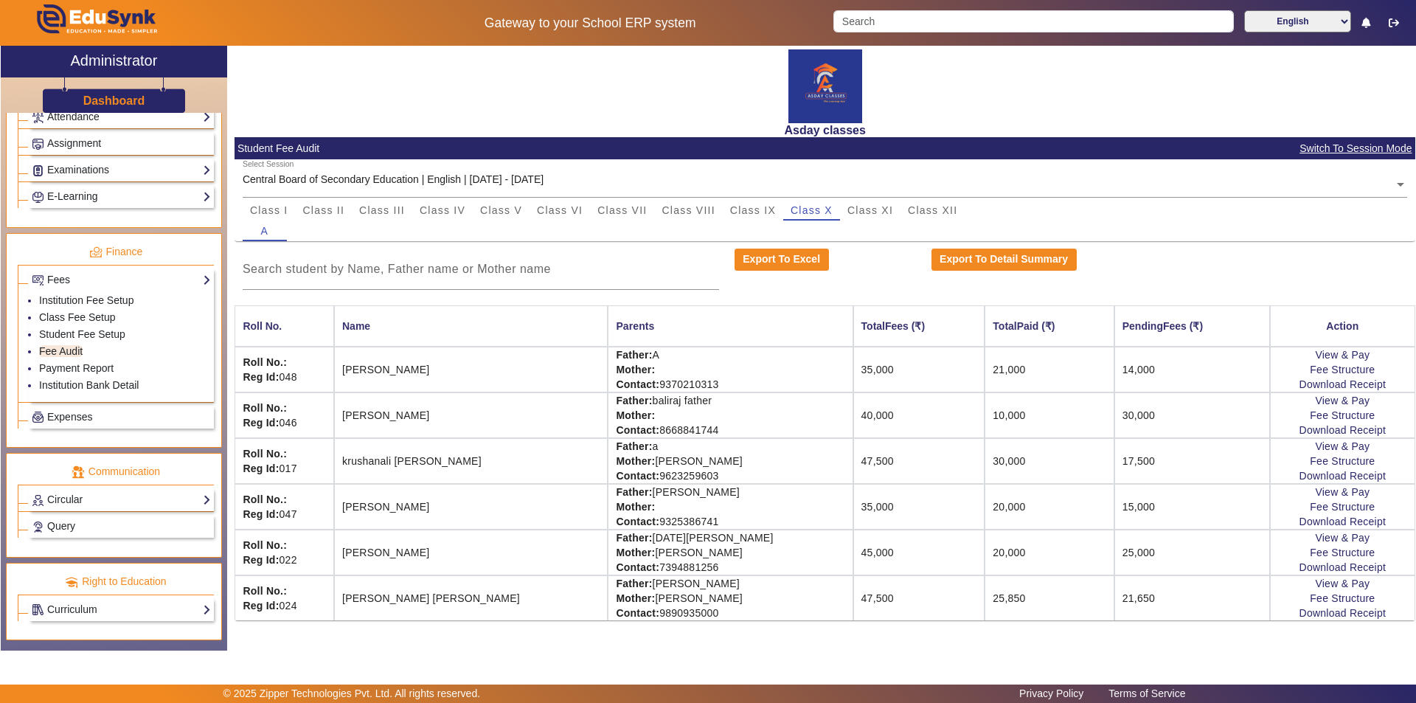
click at [518, 641] on div "X Administrator Dashboard Administration Institution Institution Details Sessio…" at bounding box center [708, 348] width 1414 height 605
click at [754, 212] on span "Class IX" at bounding box center [753, 210] width 46 height 10
